Goal: Information Seeking & Learning: Find specific page/section

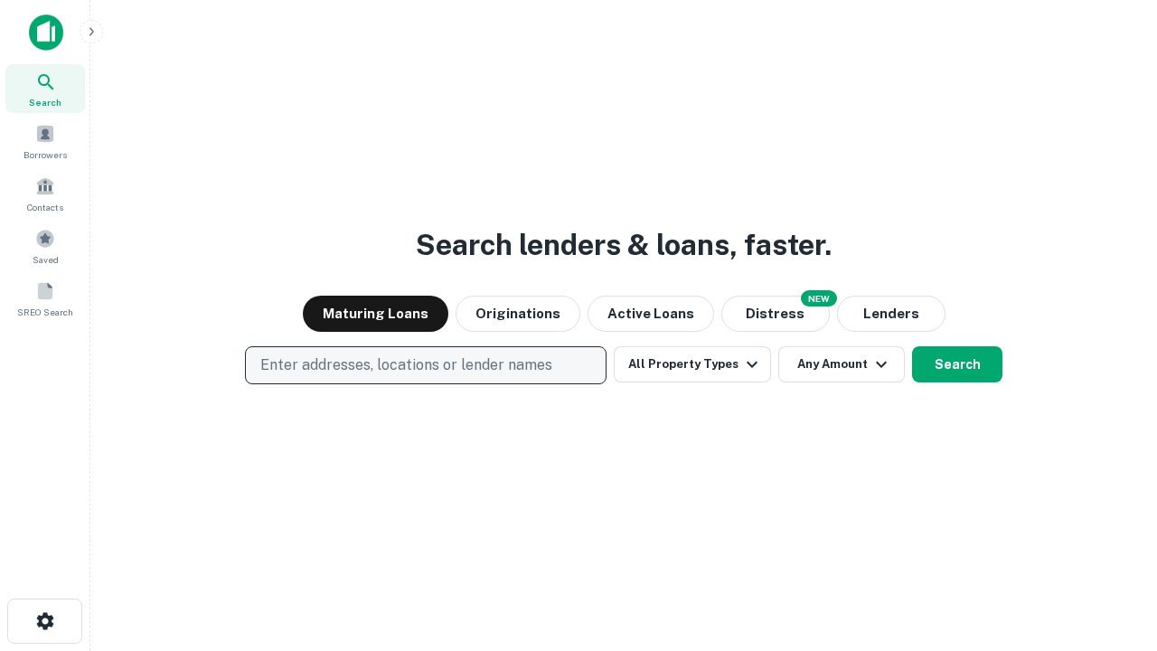
click at [425, 365] on p "Enter addresses, locations or lender names" at bounding box center [406, 365] width 292 height 22
type input "**********"
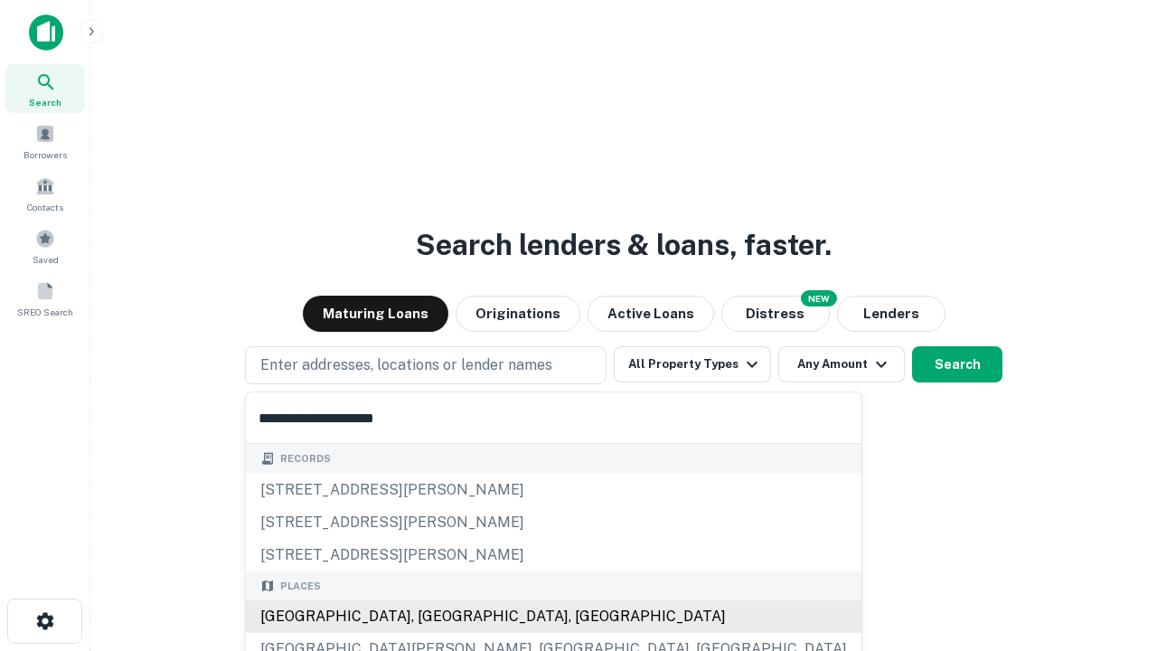
click at [432, 617] on div "Santa Monica, CA, USA" at bounding box center [554, 616] width 616 height 33
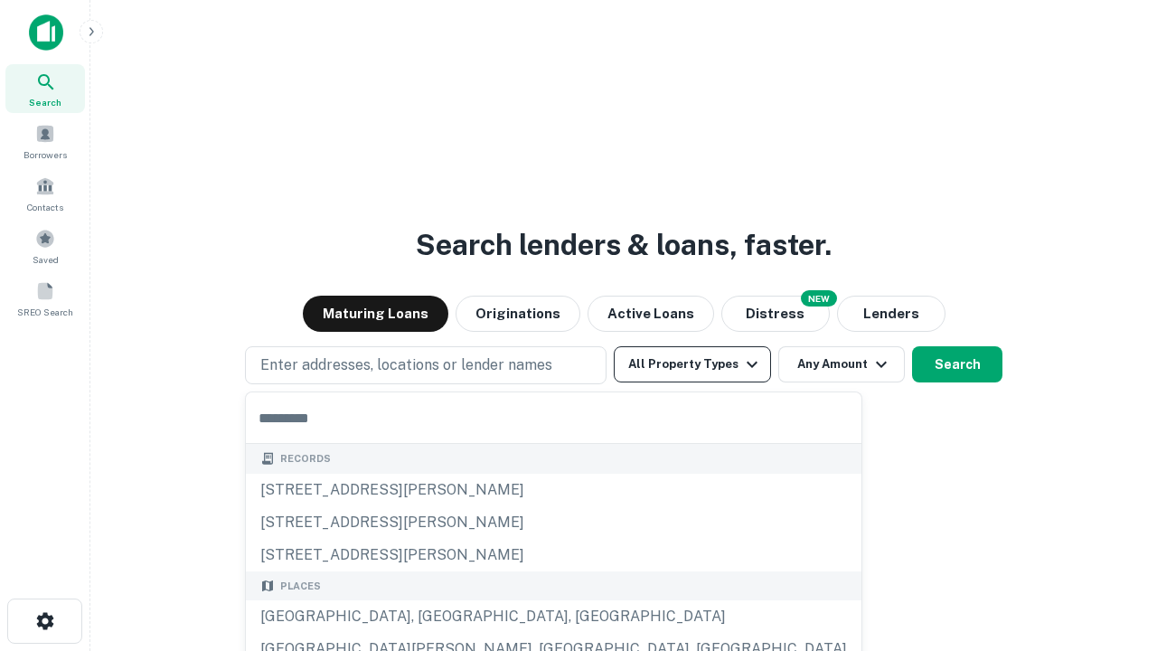
click at [693, 364] on button "All Property Types" at bounding box center [692, 364] width 157 height 36
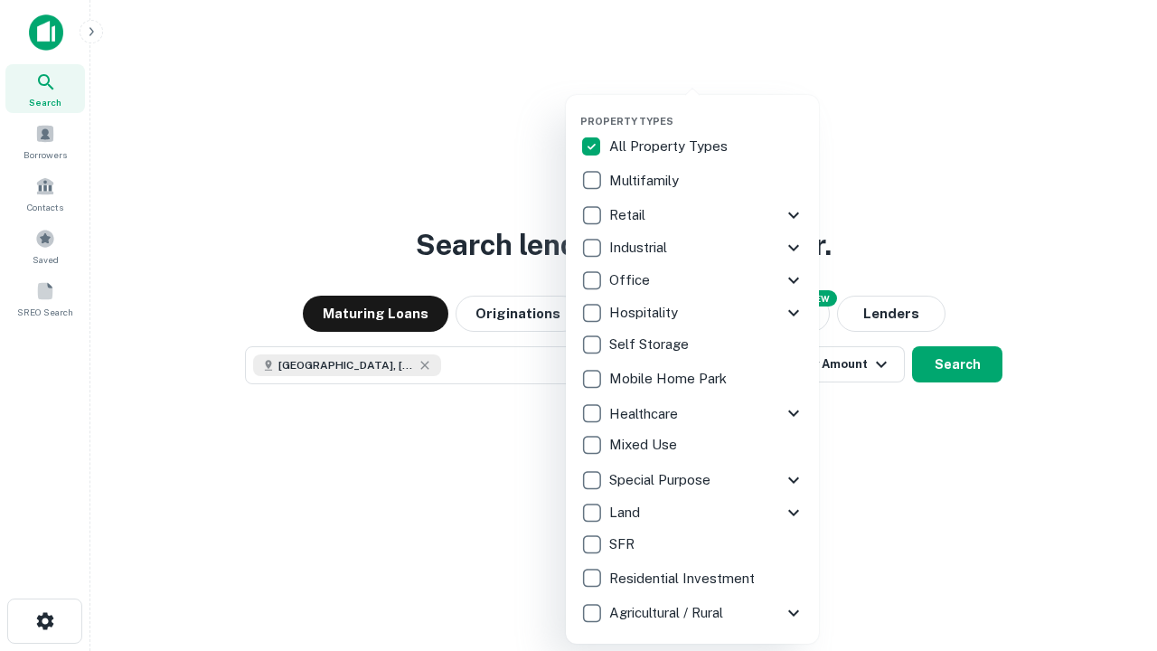
click at [707, 109] on button "button" at bounding box center [707, 109] width 253 height 1
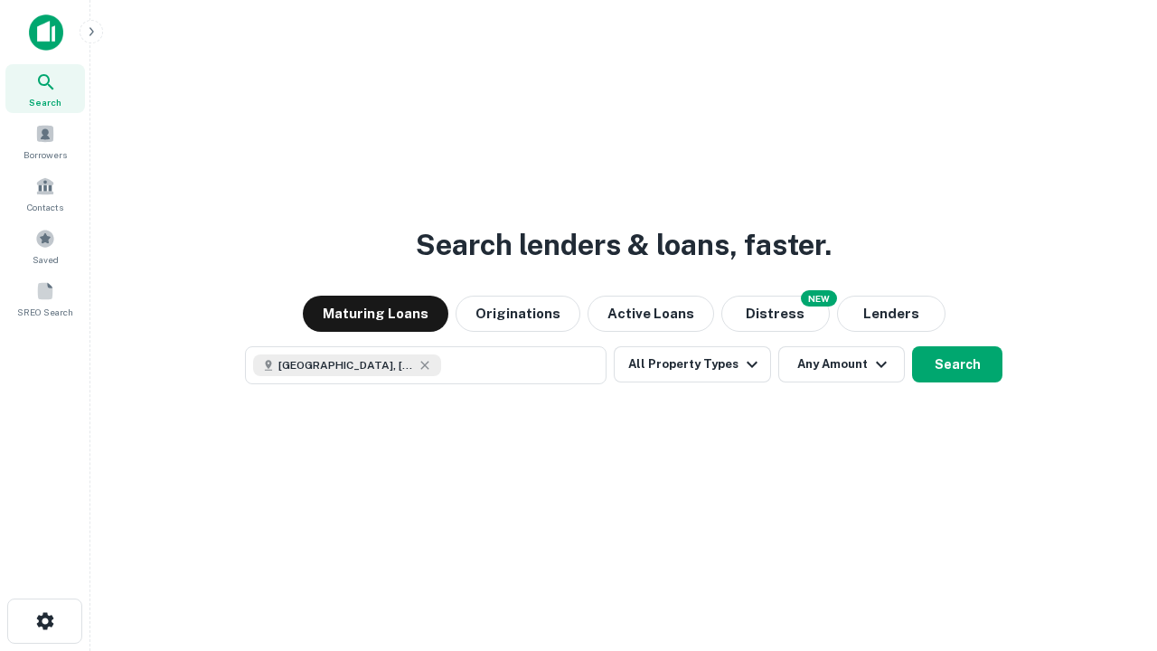
scroll to position [29, 0]
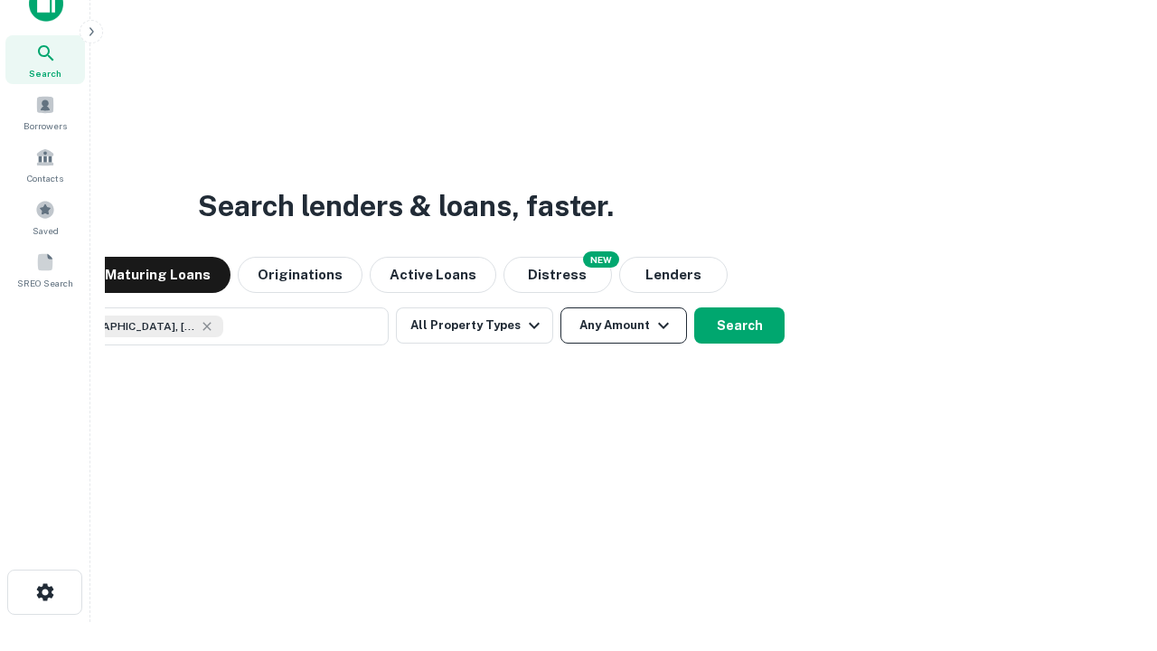
click at [561, 307] on button "Any Amount" at bounding box center [624, 325] width 127 height 36
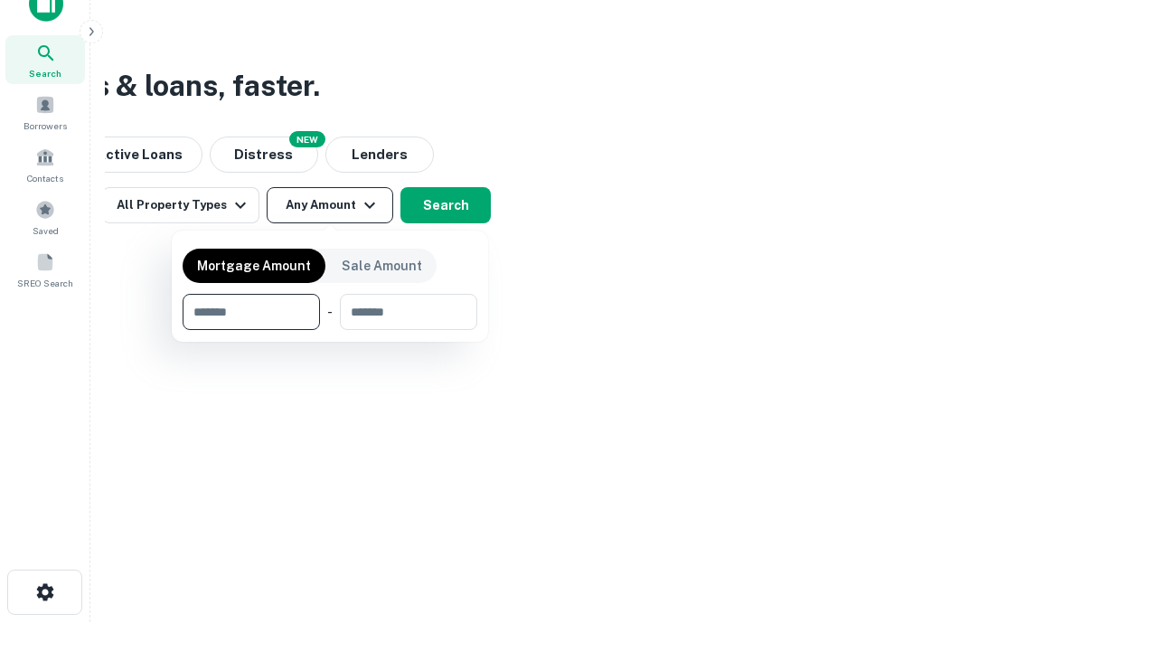
type input "*******"
click at [330, 330] on button "button" at bounding box center [330, 330] width 295 height 1
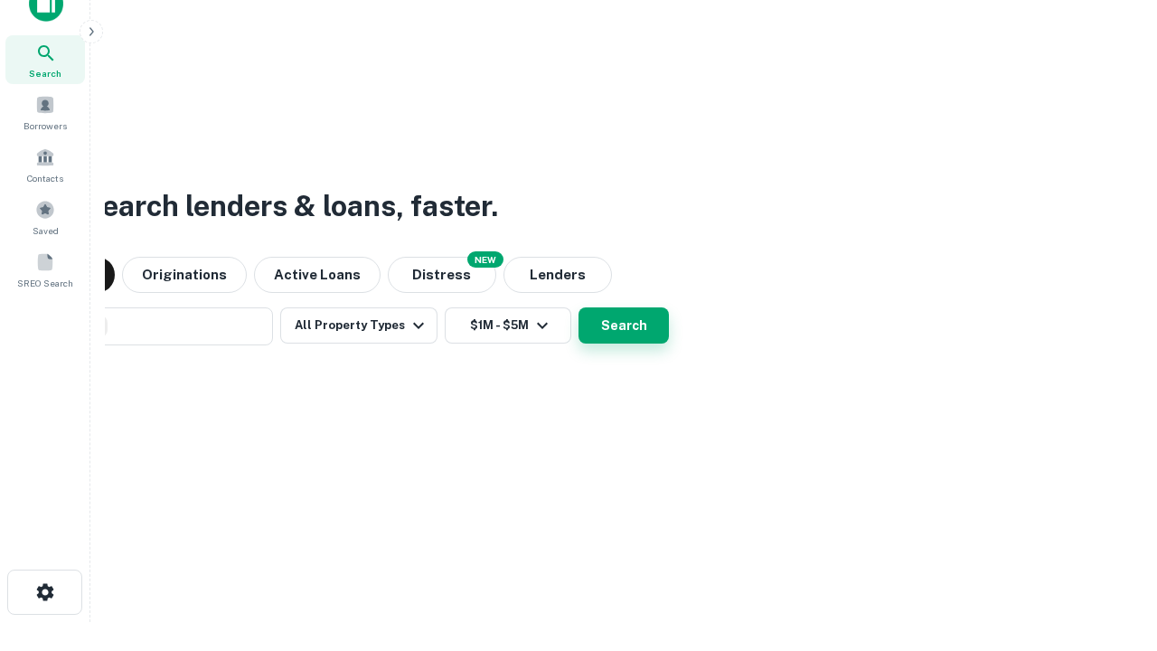
click at [579, 307] on button "Search" at bounding box center [624, 325] width 90 height 36
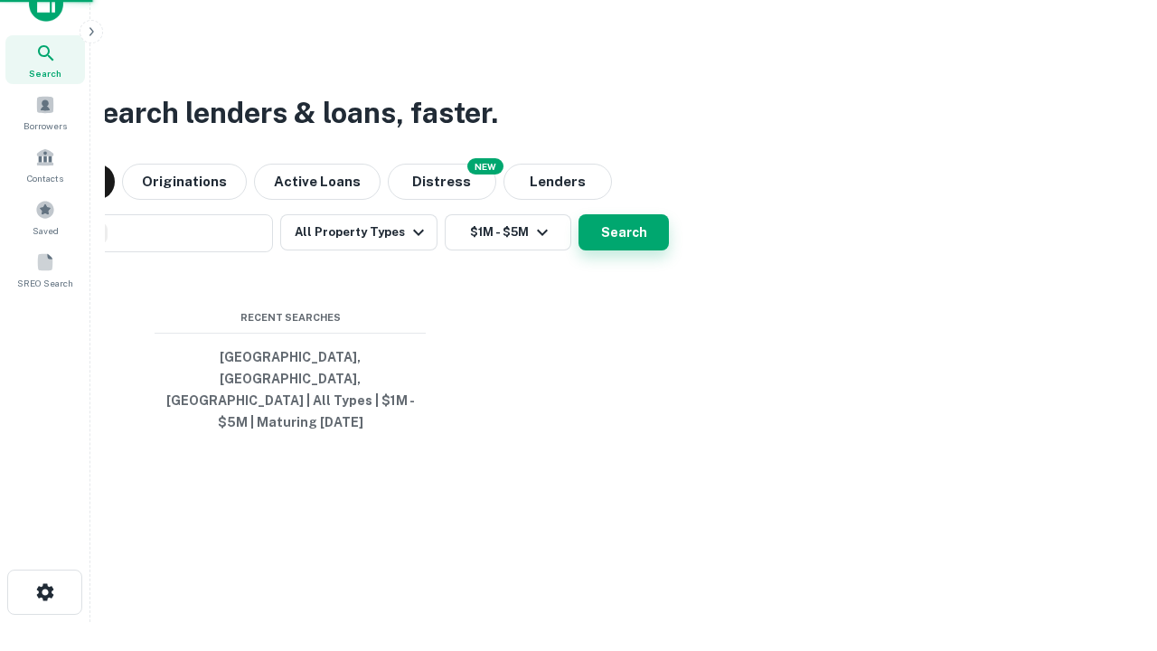
scroll to position [59, 512]
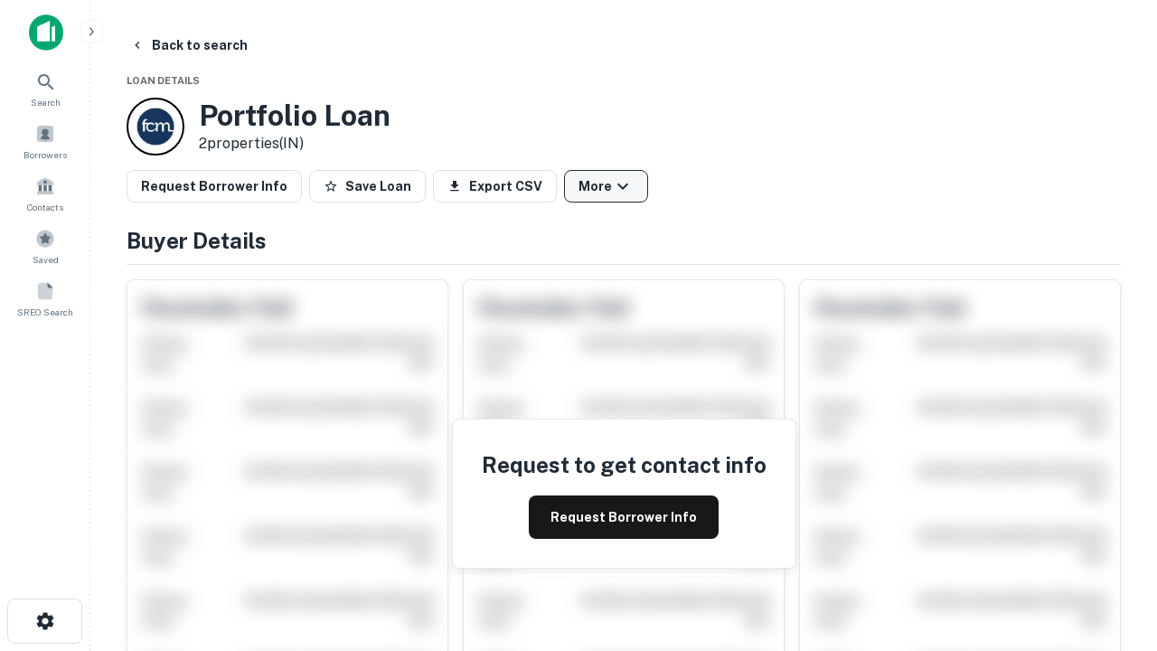
click at [606, 186] on button "More" at bounding box center [606, 186] width 84 height 33
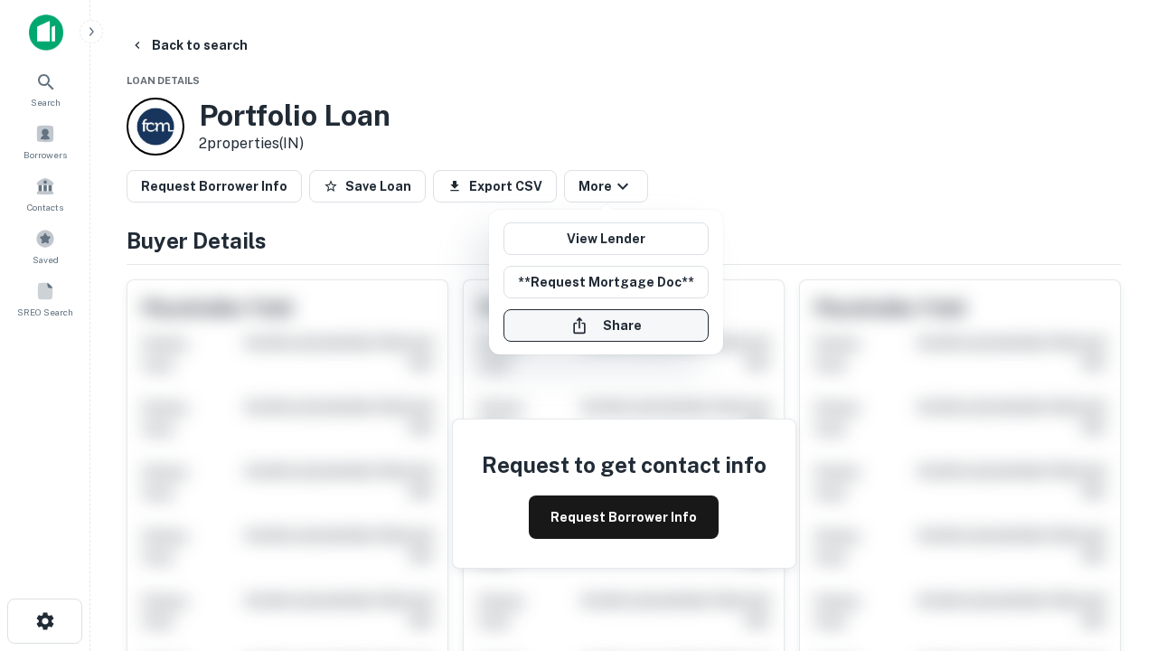
click at [606, 326] on button "Share" at bounding box center [606, 325] width 205 height 33
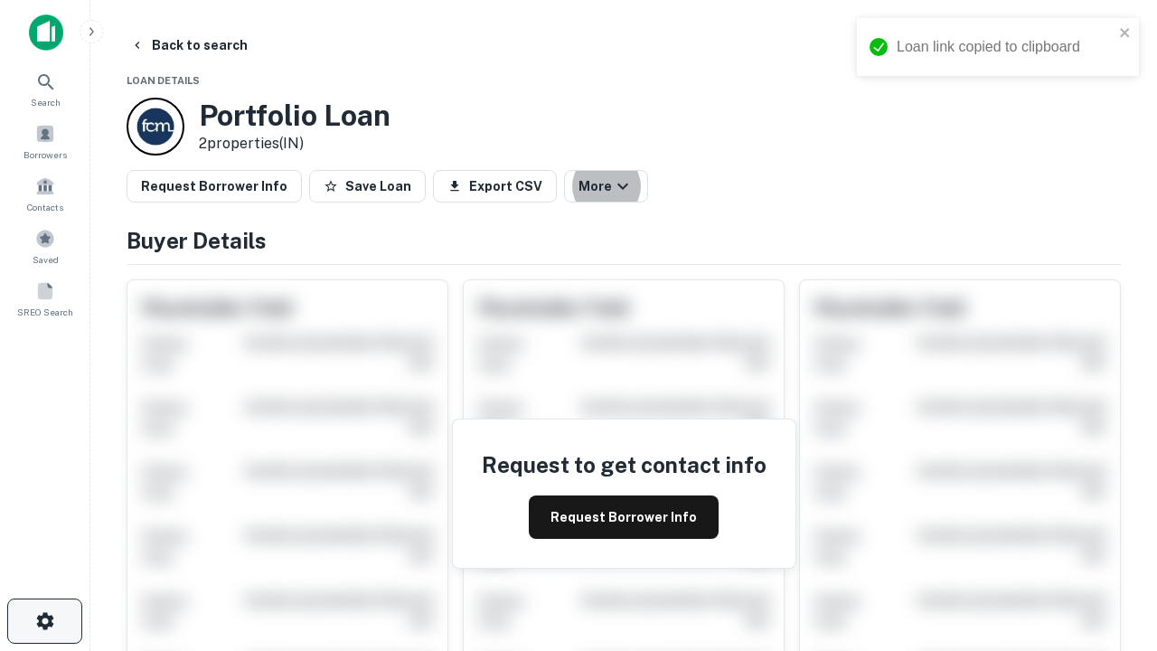
click at [44, 621] on icon "button" at bounding box center [45, 621] width 22 height 22
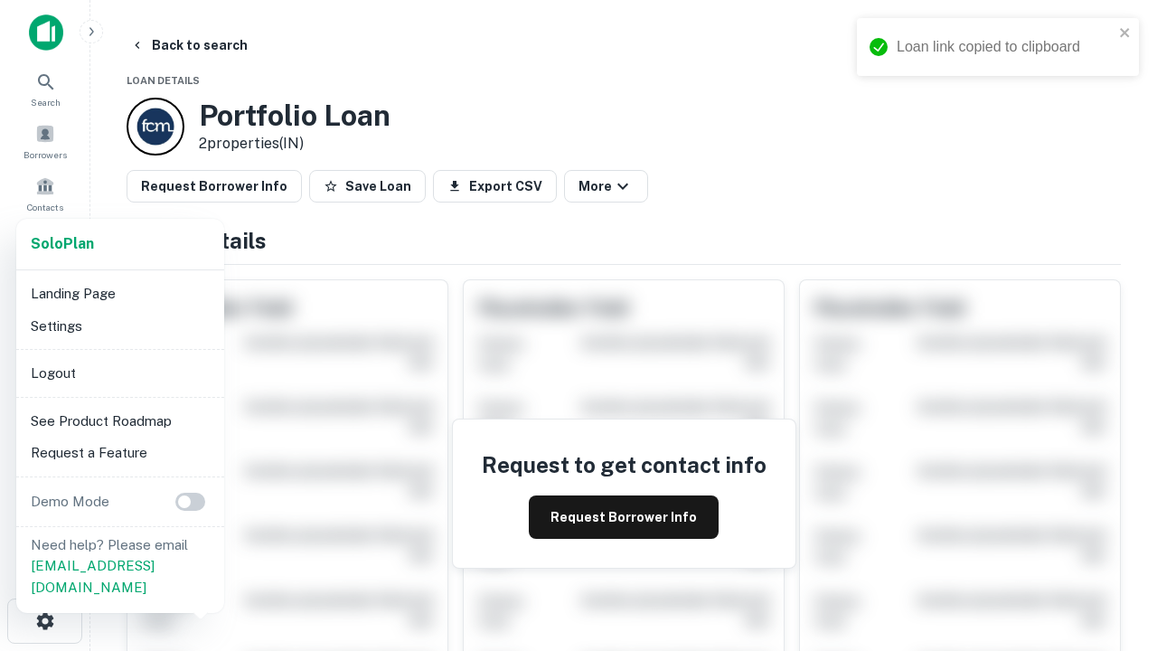
click at [119, 373] on li "Logout" at bounding box center [121, 373] width 194 height 33
